Goal: Check status: Check status

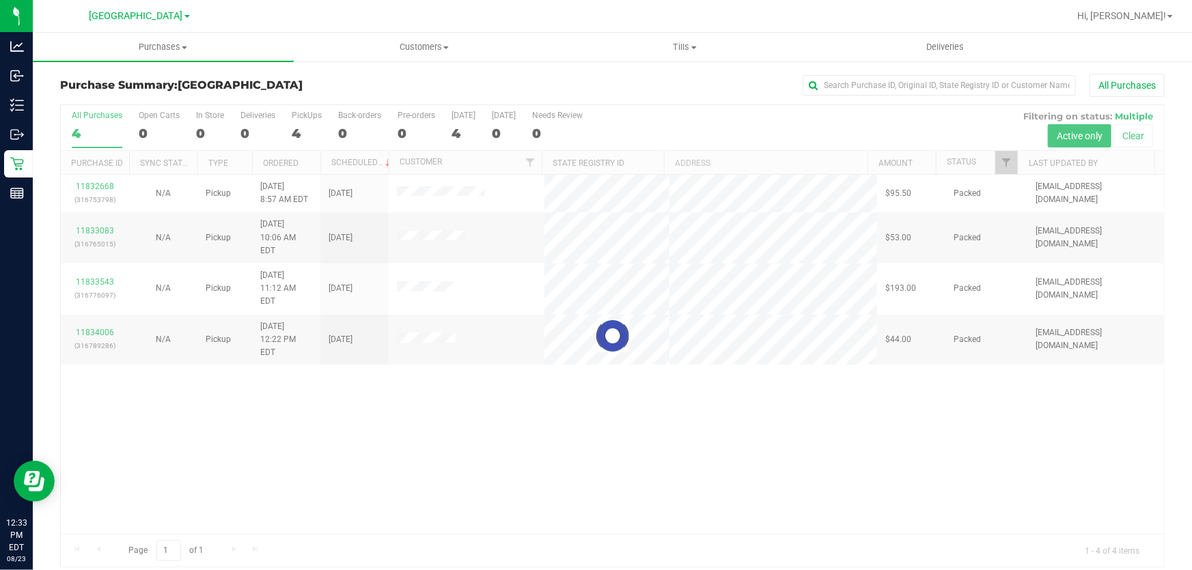
click at [418, 384] on div at bounding box center [612, 336] width 1103 height 462
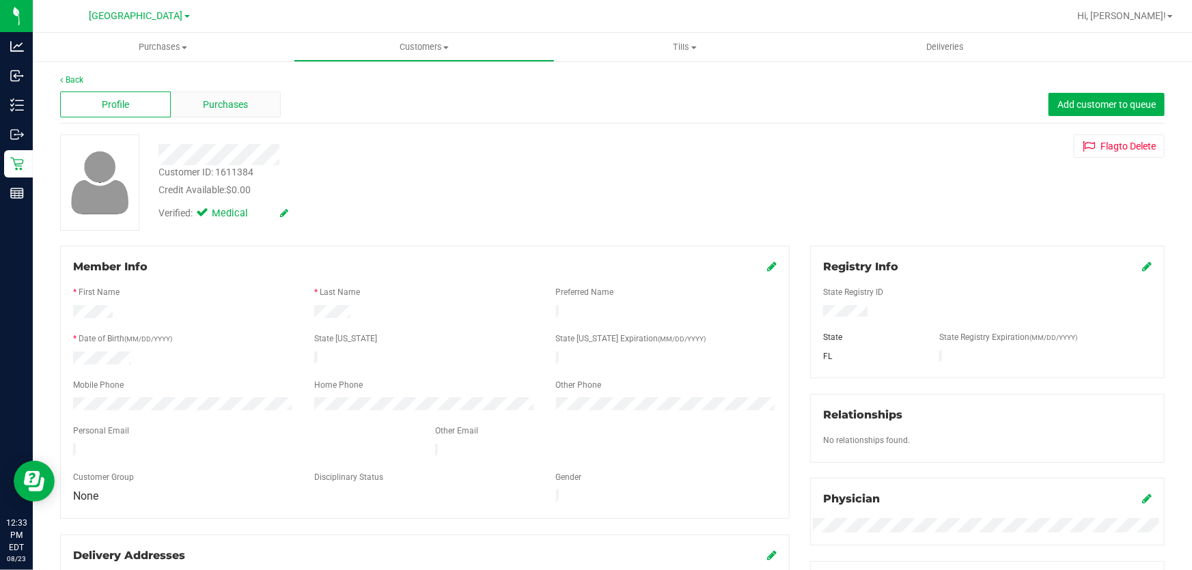
click at [251, 94] on div "Purchases" at bounding box center [226, 105] width 111 height 26
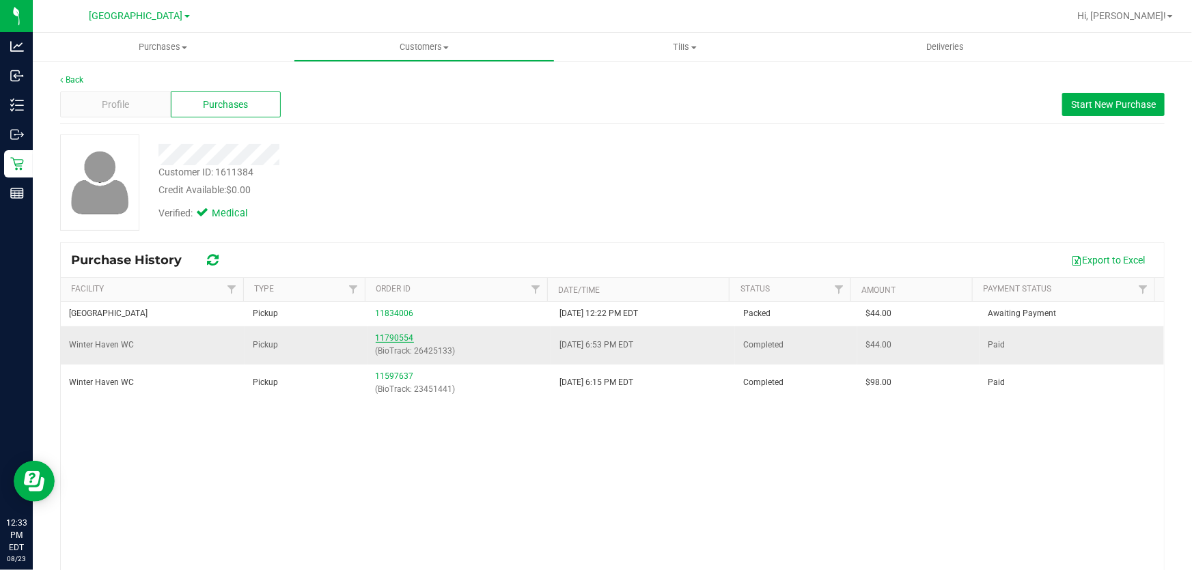
click at [405, 335] on link "11790554" at bounding box center [395, 338] width 38 height 10
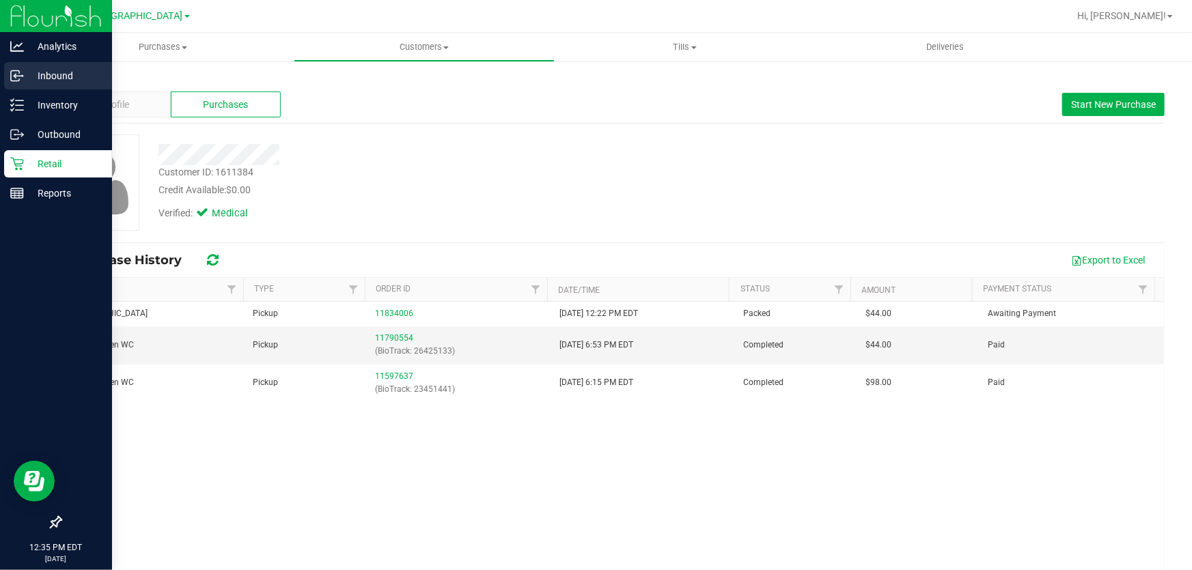
click at [17, 87] on div "Inbound" at bounding box center [58, 75] width 108 height 27
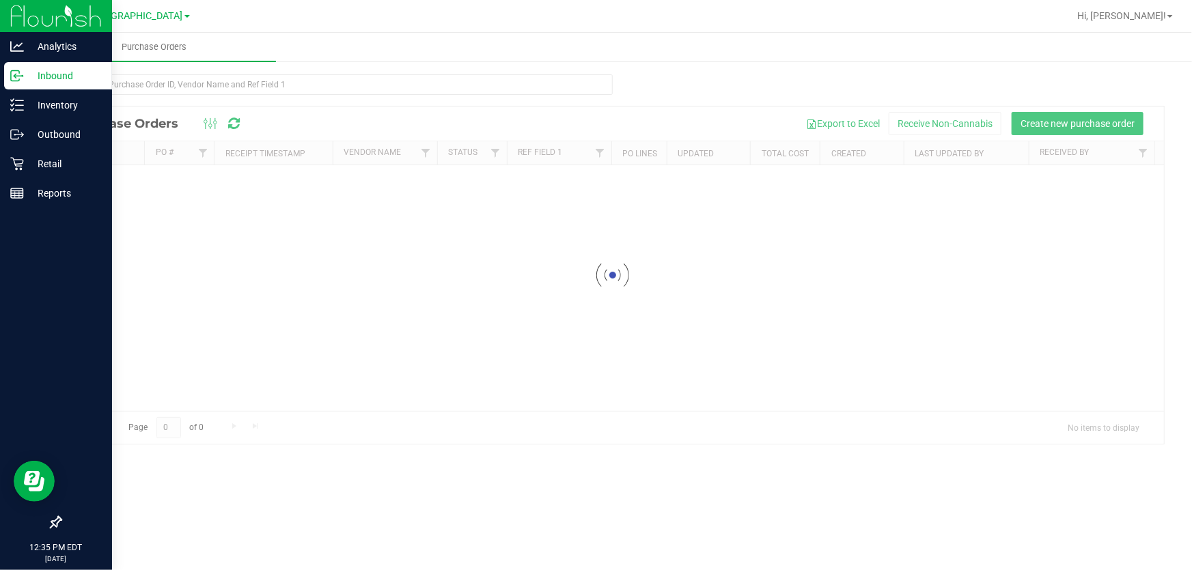
click at [74, 87] on div "Inbound" at bounding box center [58, 75] width 108 height 27
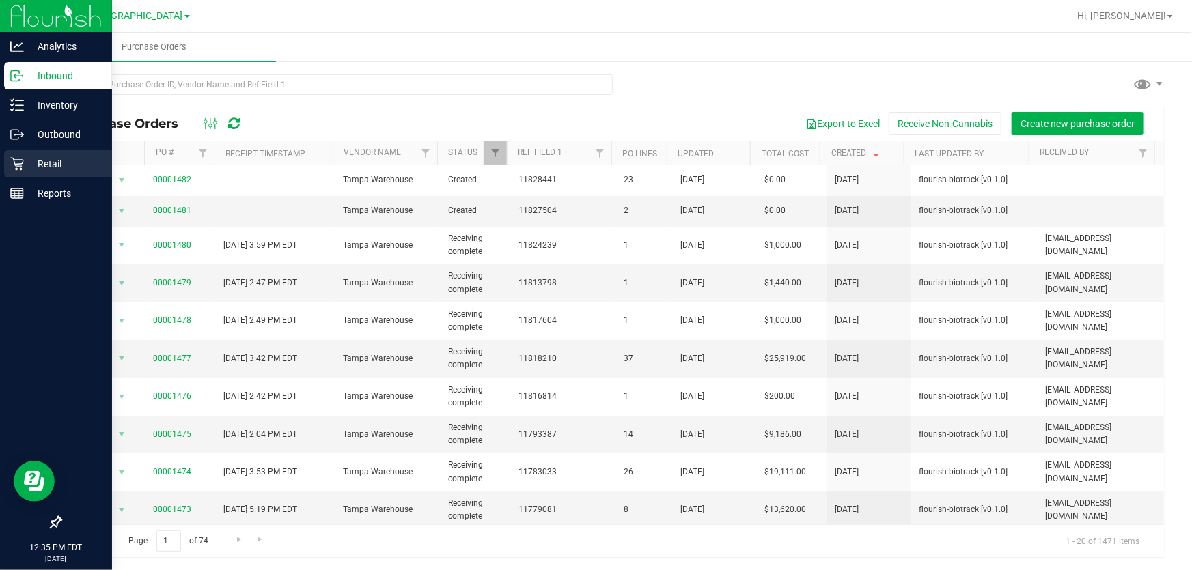
click at [64, 168] on p "Retail" at bounding box center [65, 164] width 82 height 16
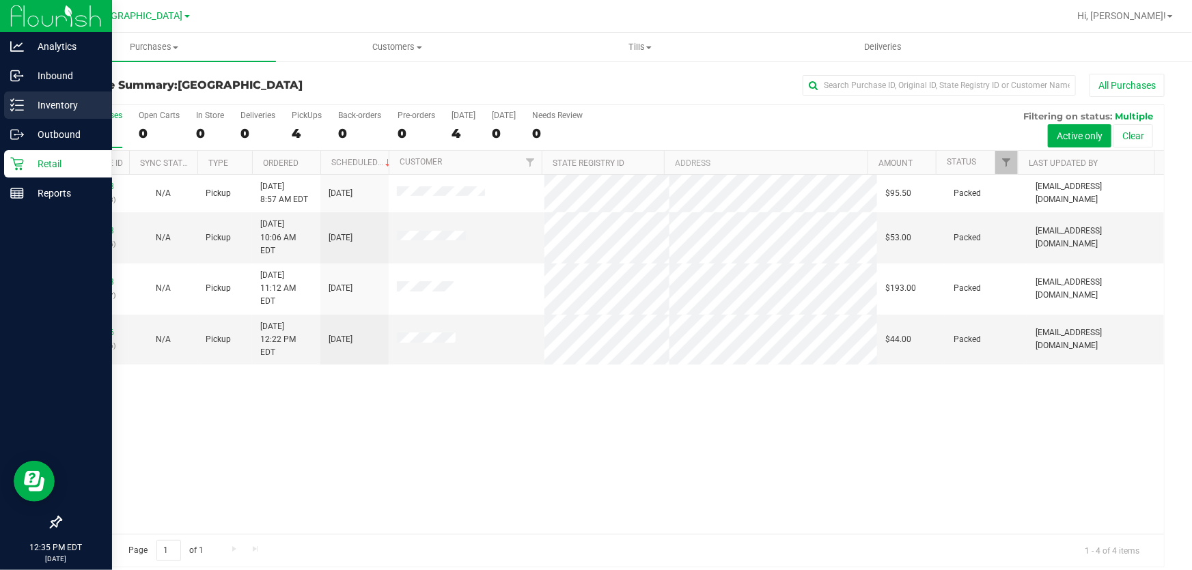
click at [20, 100] on icon at bounding box center [17, 105] width 14 height 14
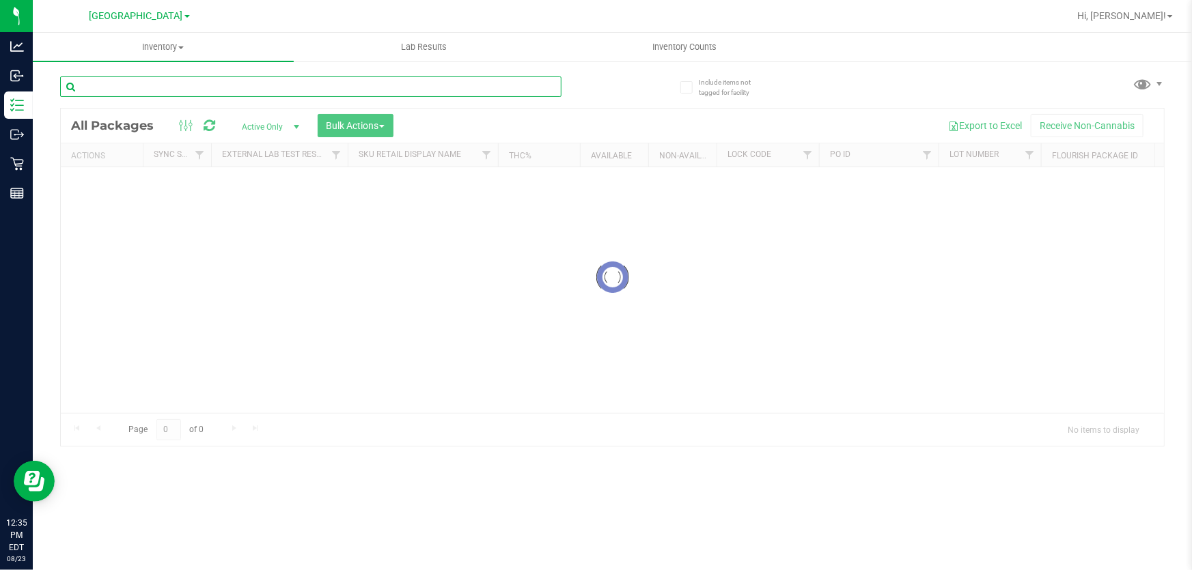
click at [138, 96] on div "Inventory All packages All inventory Waste log Create inventory Lab Results Inv…" at bounding box center [612, 302] width 1159 height 538
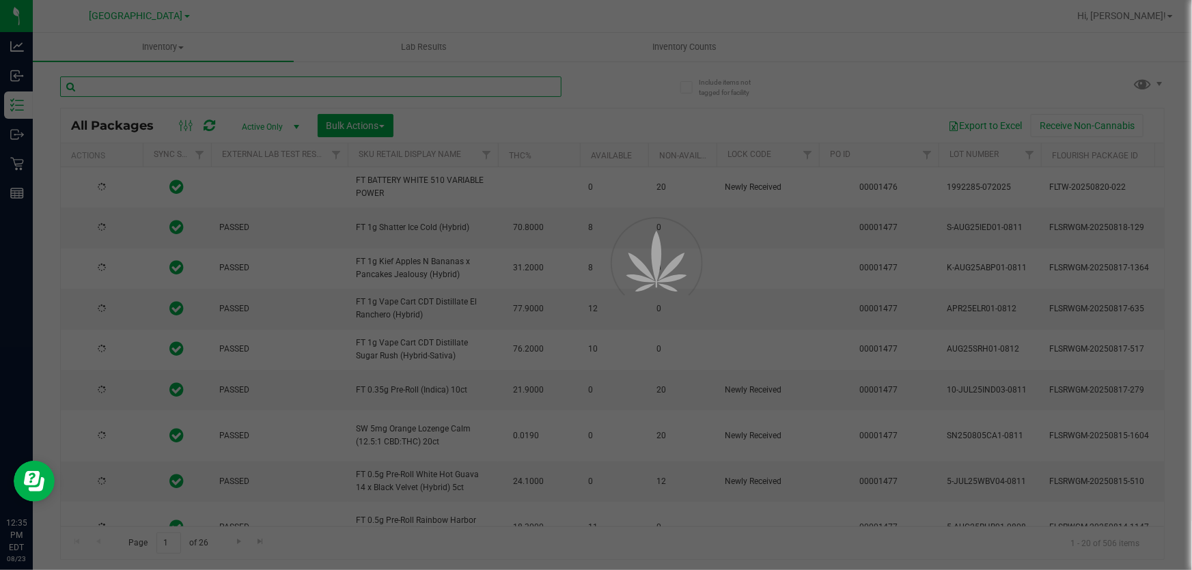
type input "[DATE]"
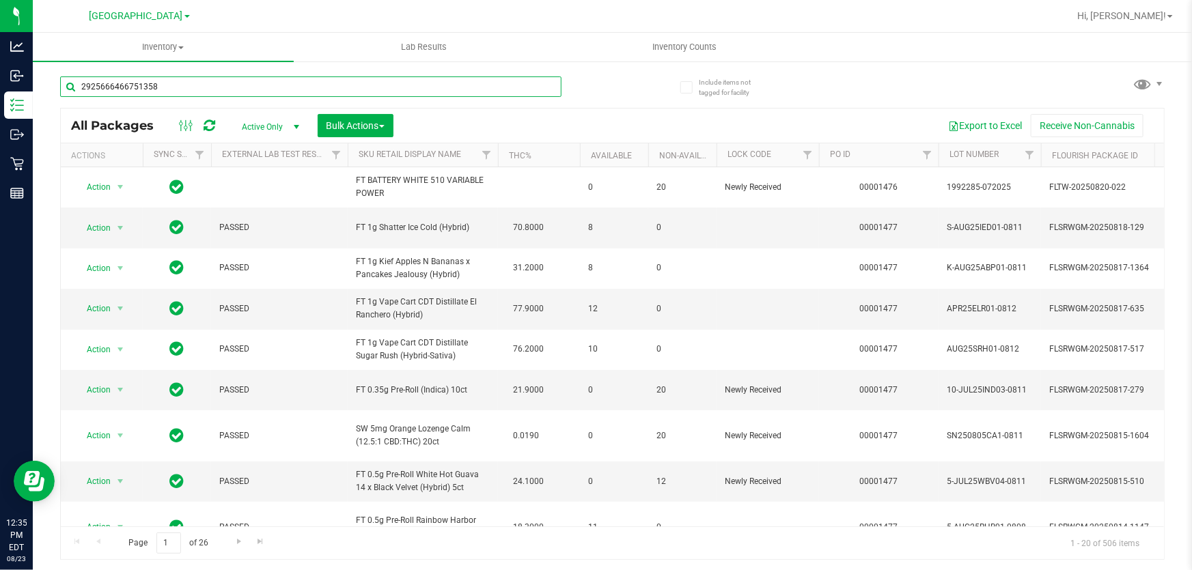
type input "2925666466751358"
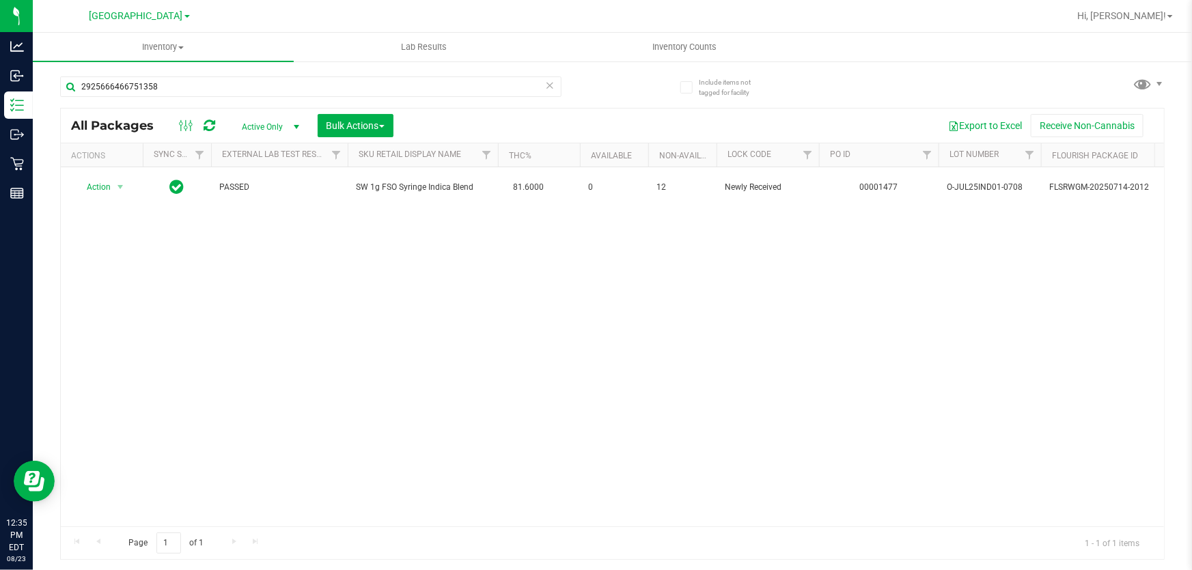
click at [547, 83] on icon at bounding box center [550, 85] width 10 height 16
